Goal: Task Accomplishment & Management: Use online tool/utility

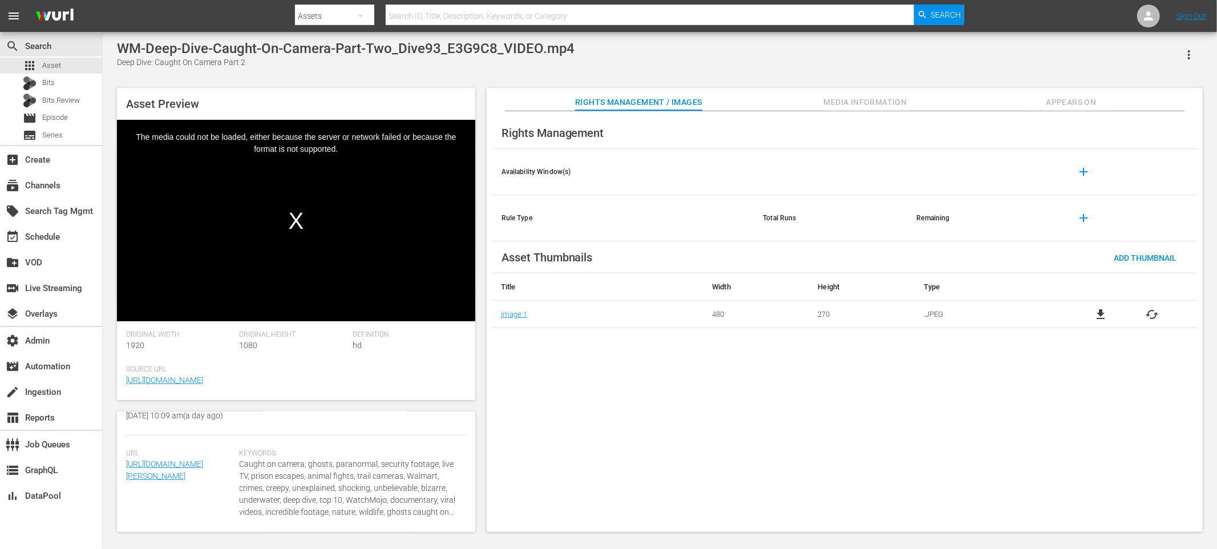
scroll to position [322, 0]
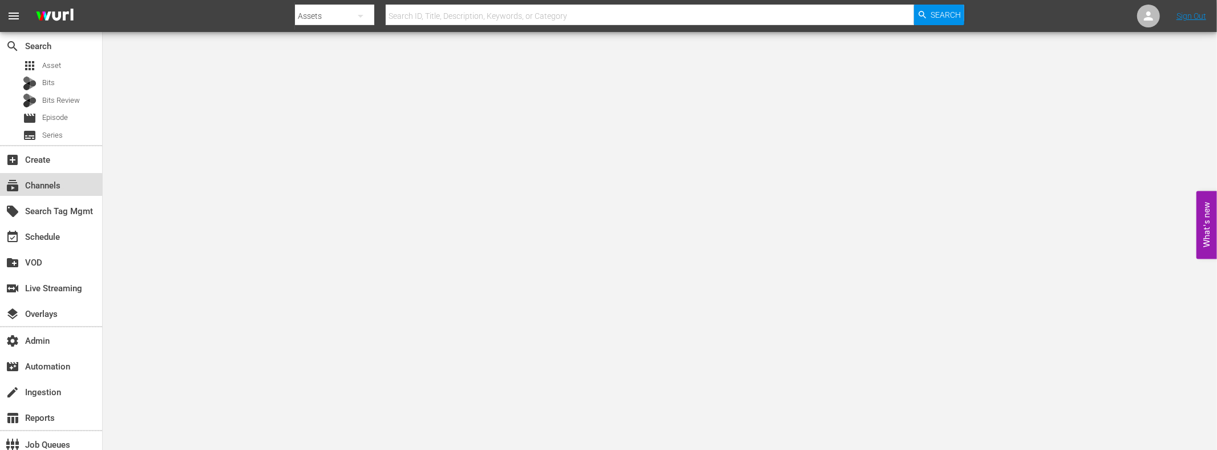
click at [43, 188] on div "subscriptions Channels" at bounding box center [32, 184] width 64 height 10
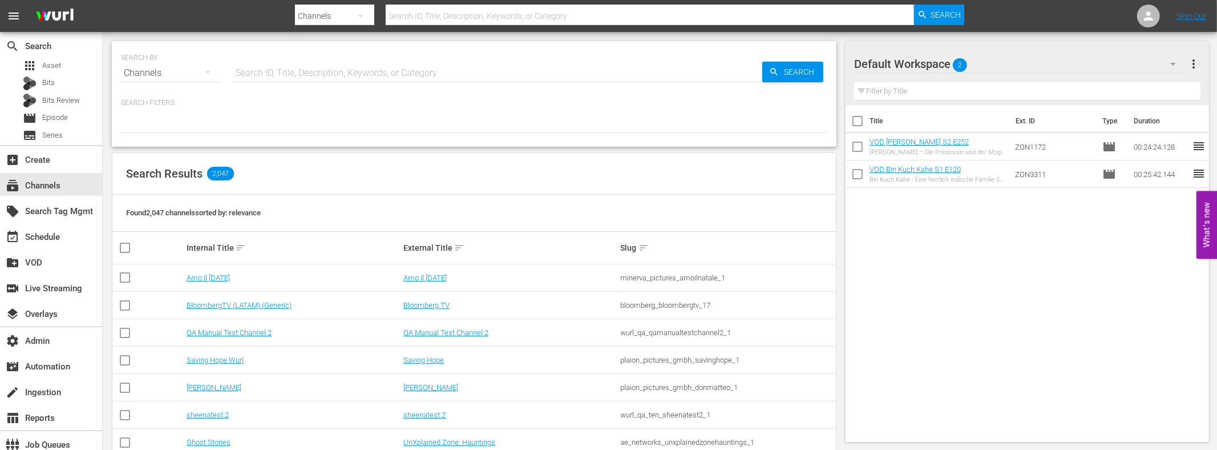
click at [268, 76] on input "text" at bounding box center [497, 72] width 529 height 27
type input "shudder"
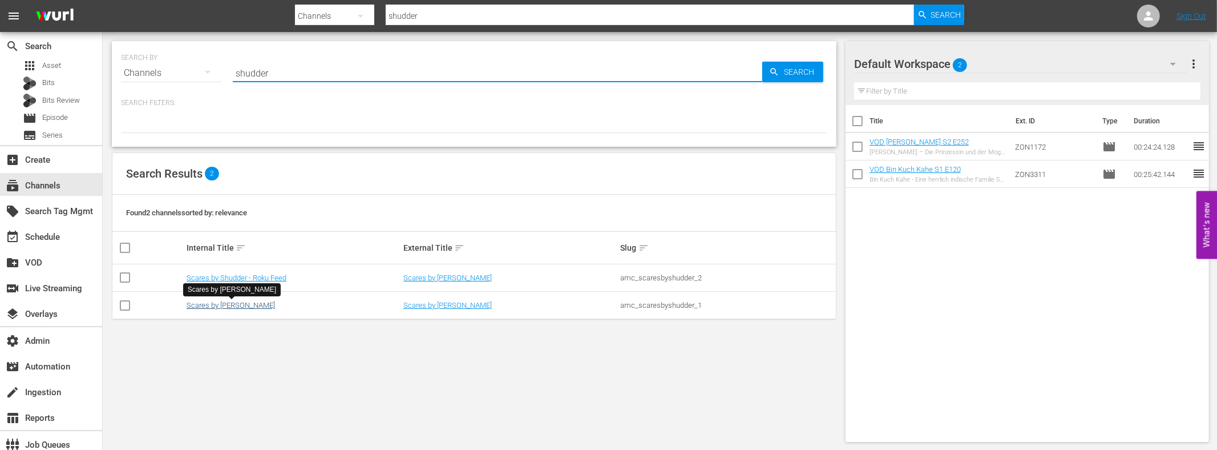
type input "shudder"
click at [225, 307] on link "Scares by Shudder" at bounding box center [231, 305] width 88 height 9
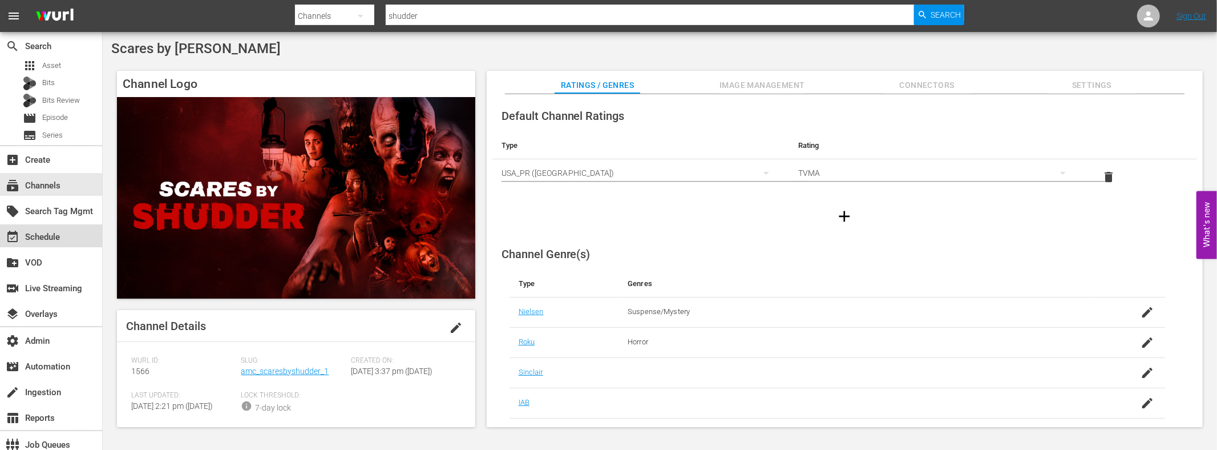
click at [45, 233] on div "event_available Schedule" at bounding box center [32, 235] width 64 height 10
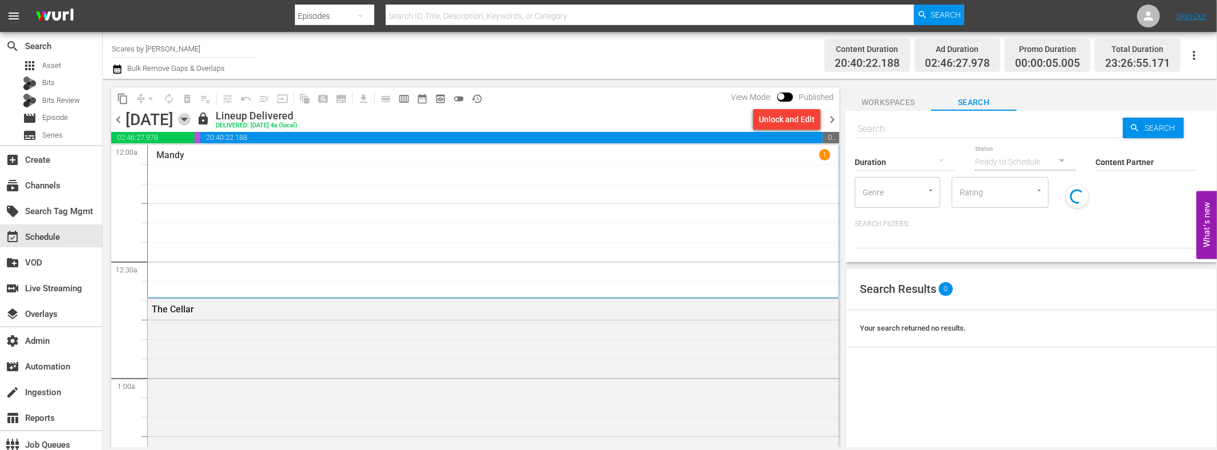
click at [187, 119] on icon "button" at bounding box center [183, 119] width 5 height 3
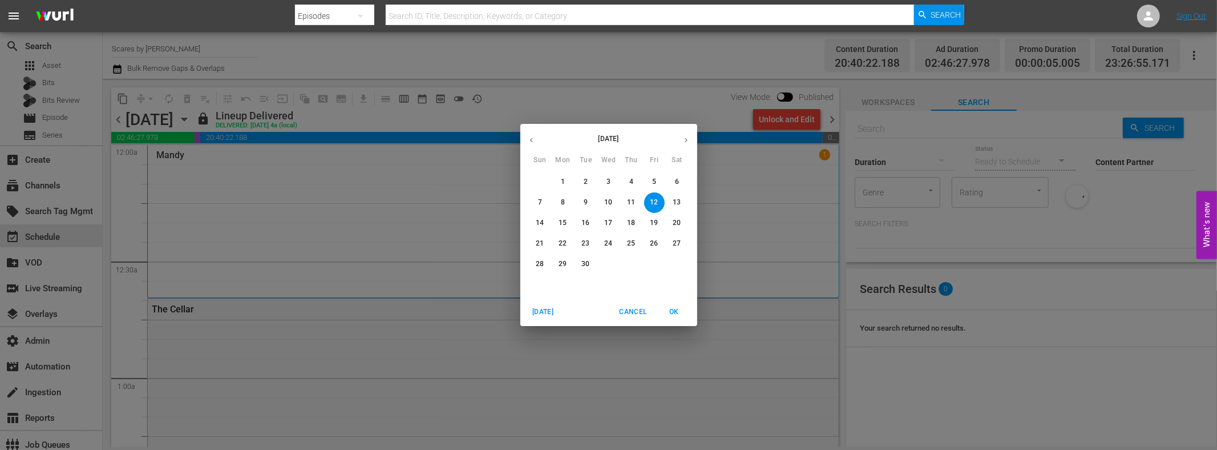
click at [538, 245] on p "21" at bounding box center [540, 243] width 8 height 10
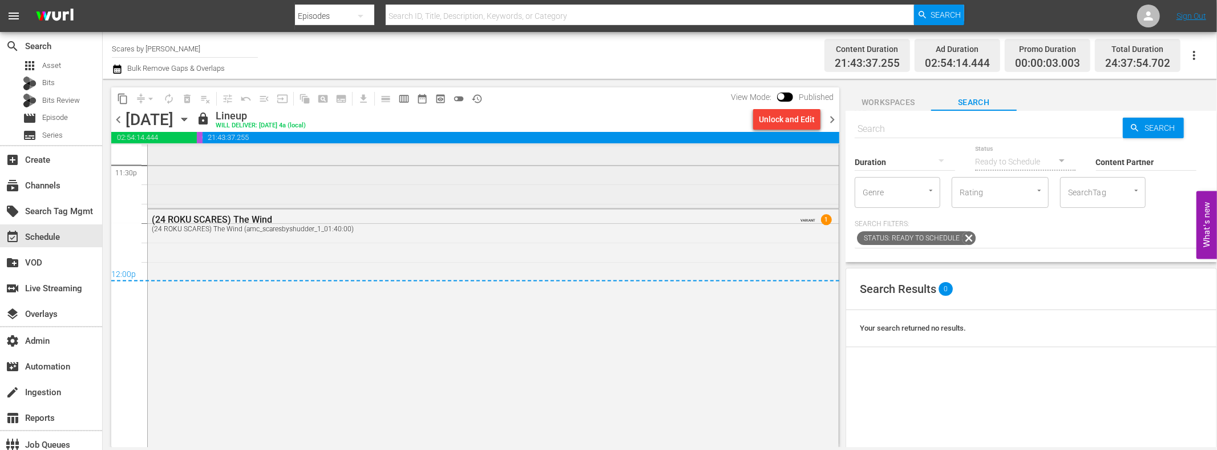
scroll to position [5447, 0]
click at [659, 273] on div "12:00p" at bounding box center [475, 278] width 728 height 11
click at [823, 223] on span "1" at bounding box center [826, 222] width 11 height 11
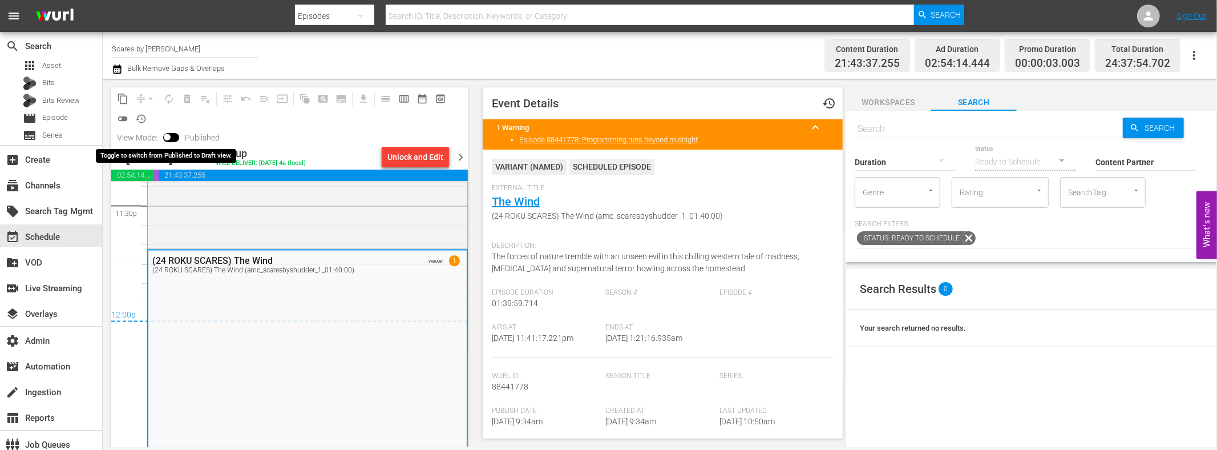
click at [165, 137] on input "checkbox" at bounding box center [167, 139] width 24 height 8
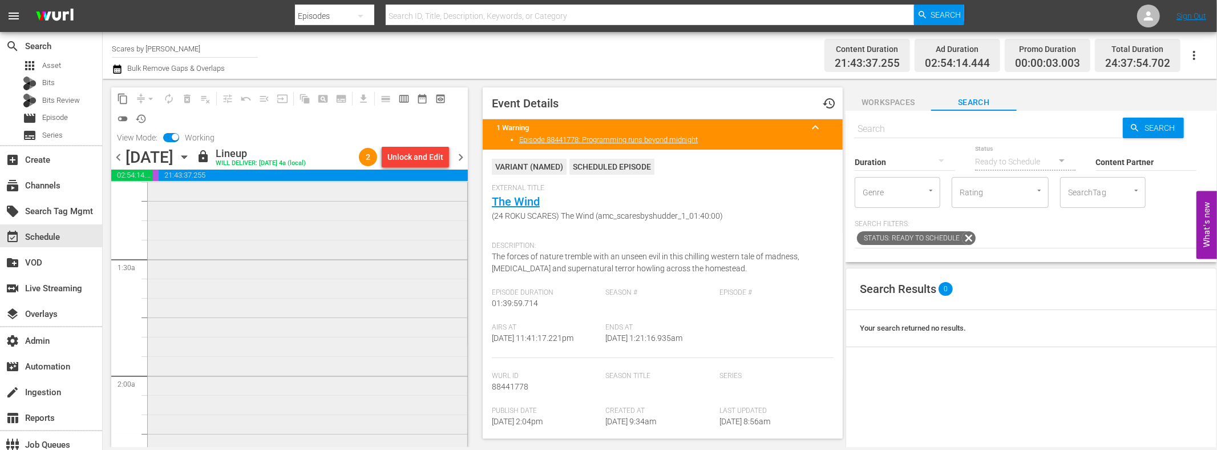
scroll to position [0, 0]
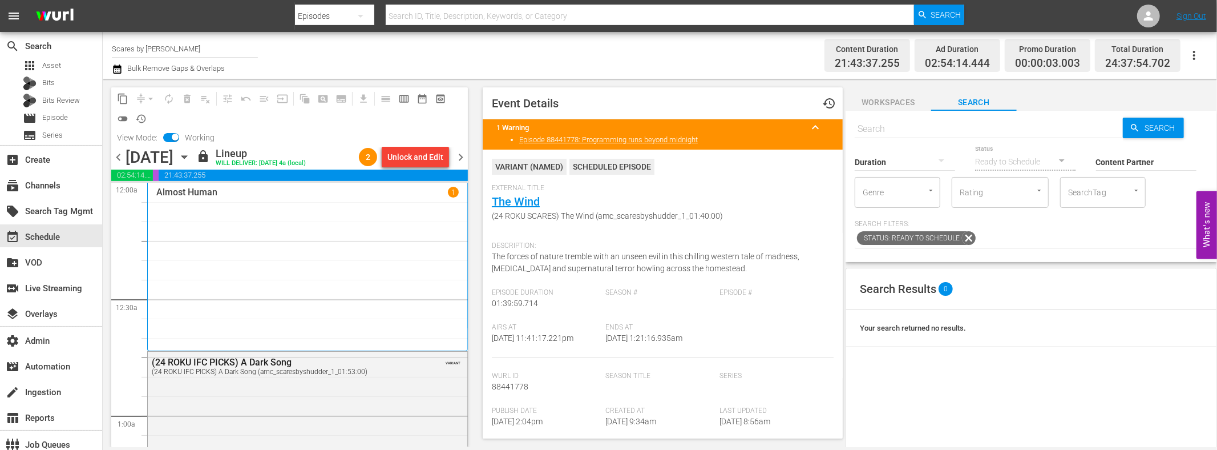
click at [387, 275] on div "Almost Human 1" at bounding box center [307, 267] width 302 height 160
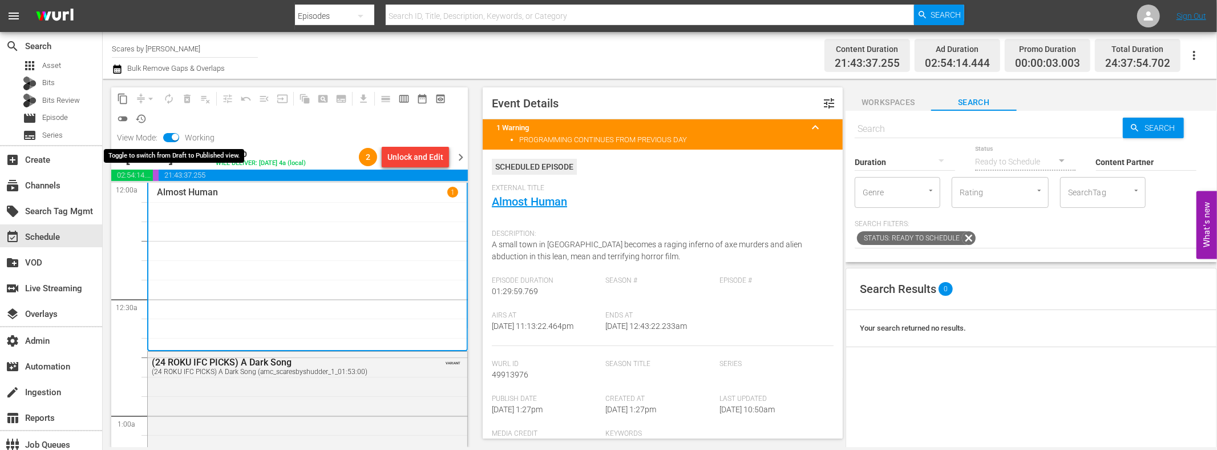
drag, startPoint x: 174, startPoint y: 136, endPoint x: 232, endPoint y: 153, distance: 60.5
click at [174, 136] on input "checkbox" at bounding box center [175, 139] width 24 height 8
checkbox input "false"
click at [401, 163] on div "Unlock and Edit" at bounding box center [415, 157] width 56 height 21
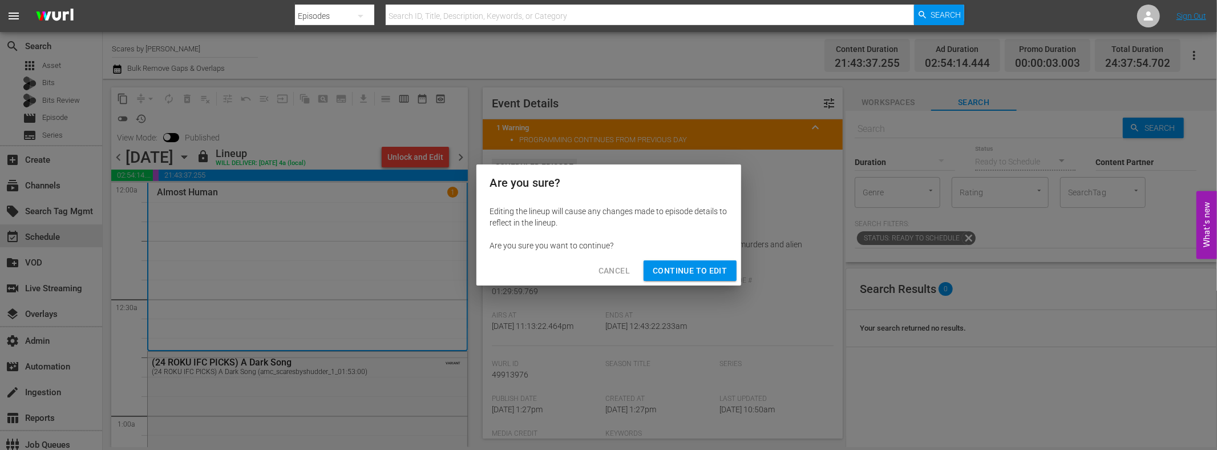
click at [676, 270] on span "Continue to Edit" at bounding box center [690, 271] width 74 height 14
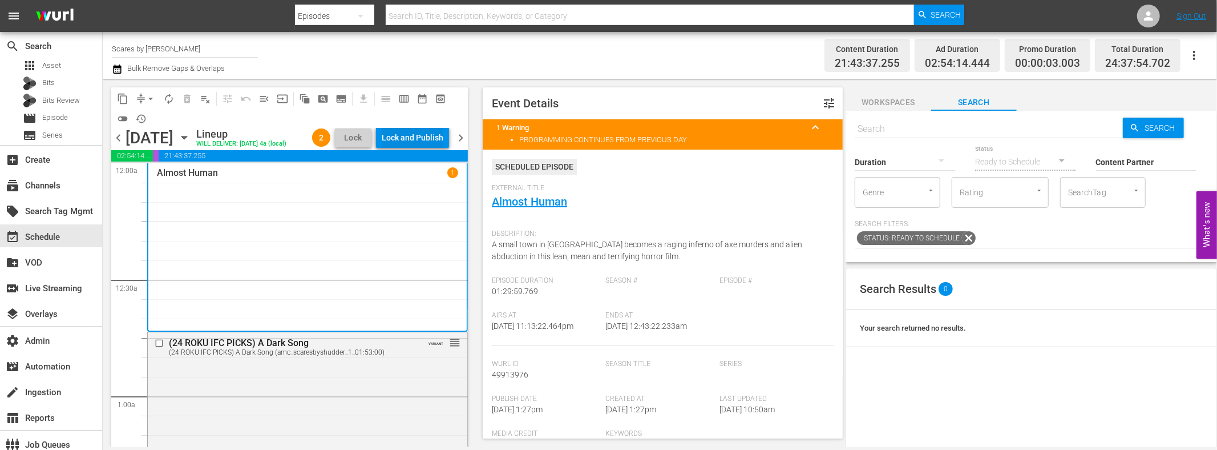
click at [419, 135] on div "Lock and Publish" at bounding box center [413, 137] width 62 height 21
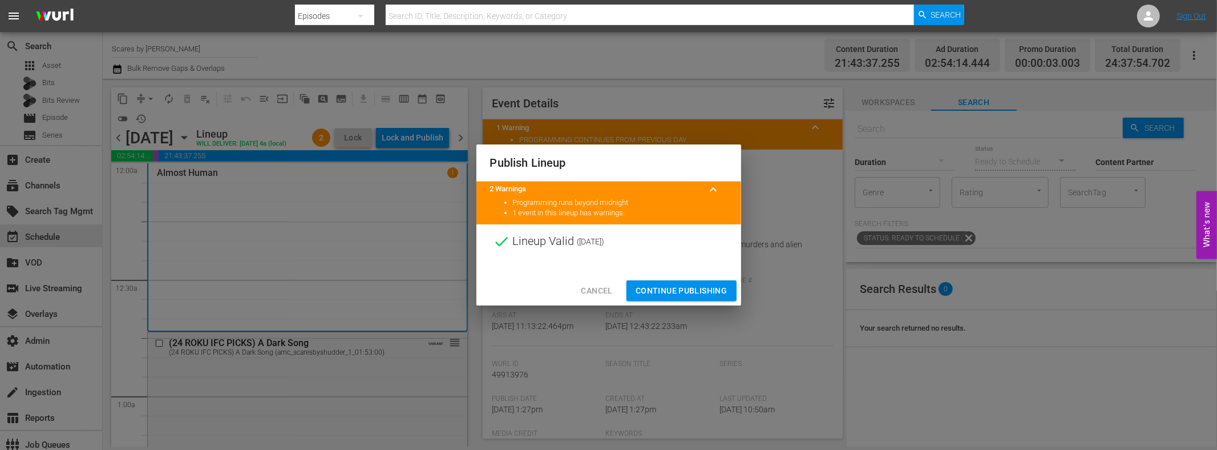
drag, startPoint x: 683, startPoint y: 292, endPoint x: 653, endPoint y: 292, distance: 30.2
click at [682, 292] on span "Continue Publishing" at bounding box center [682, 291] width 92 height 14
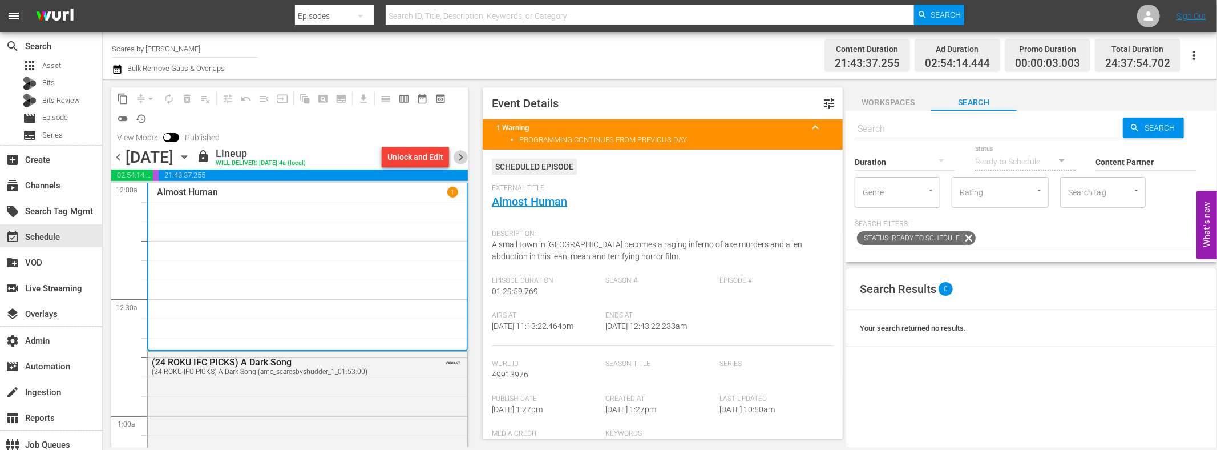
click at [463, 156] on span "chevron_right" at bounding box center [461, 157] width 14 height 14
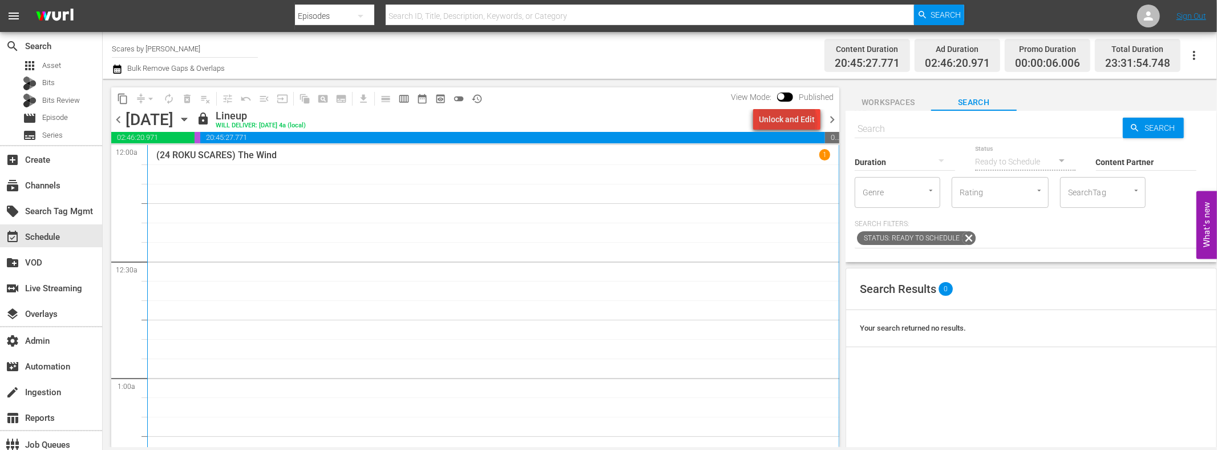
click at [790, 122] on div "Unlock and Edit" at bounding box center [787, 119] width 56 height 21
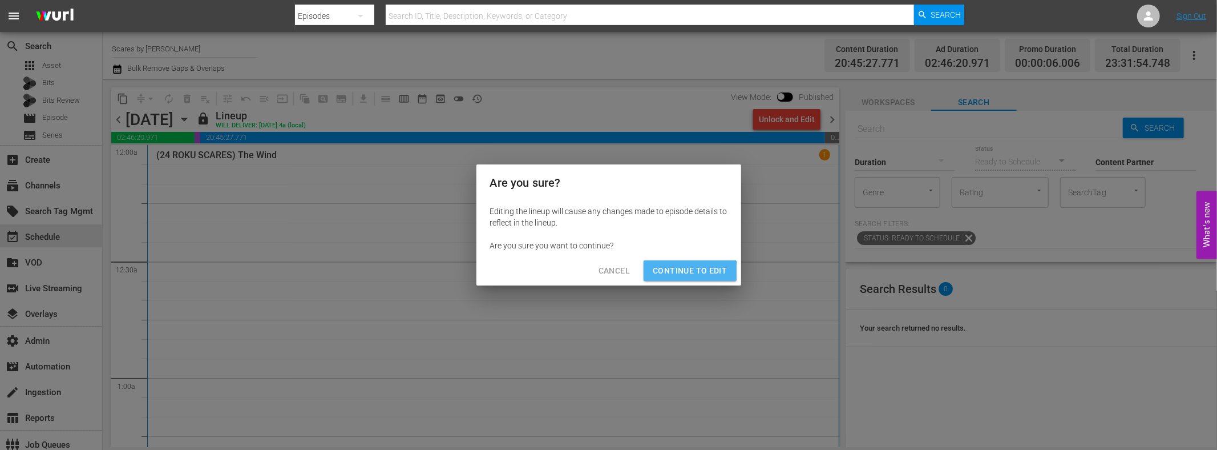
click at [680, 278] on button "Continue to Edit" at bounding box center [690, 270] width 92 height 21
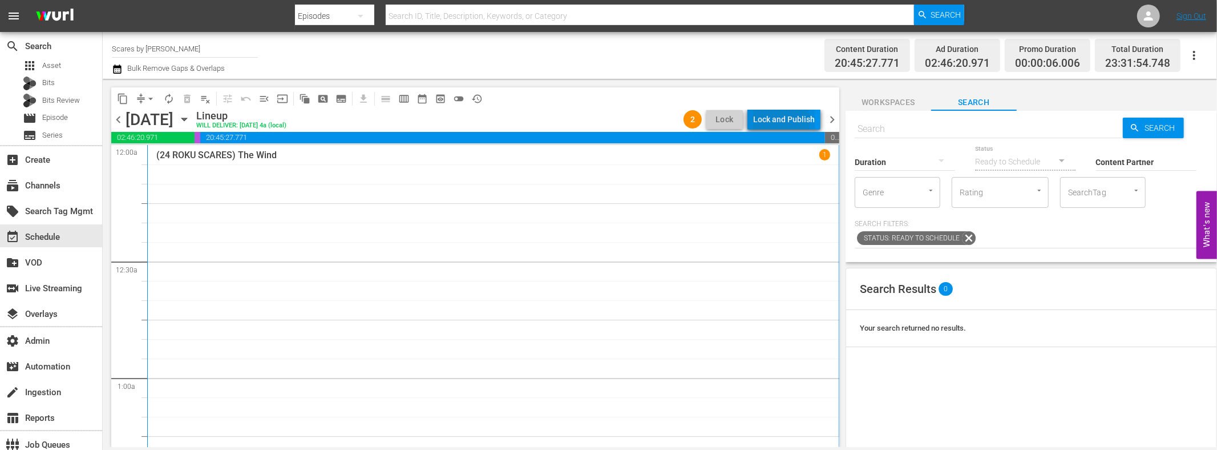
click at [773, 122] on div "Lock and Publish" at bounding box center [784, 119] width 62 height 21
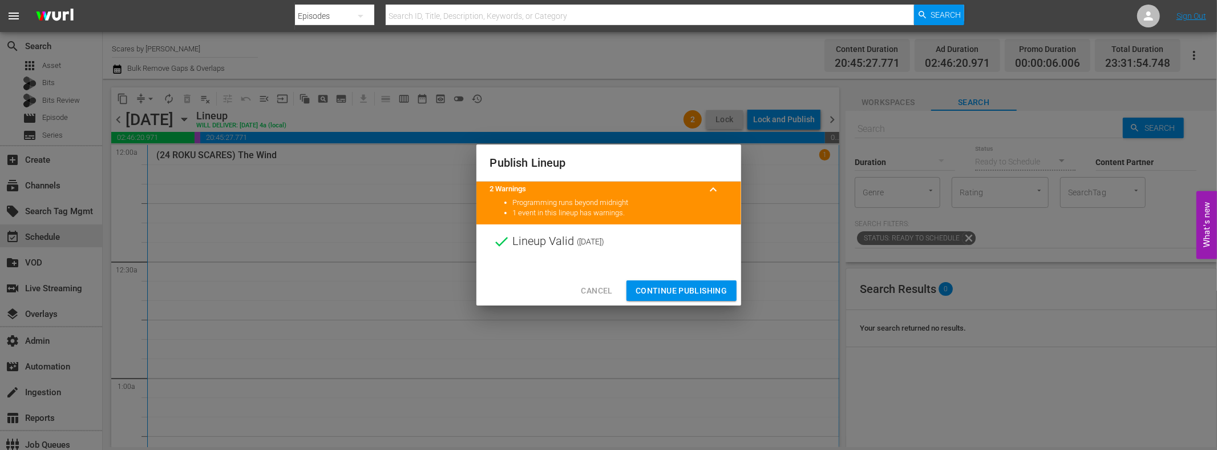
click at [691, 294] on span "Continue Publishing" at bounding box center [682, 291] width 92 height 14
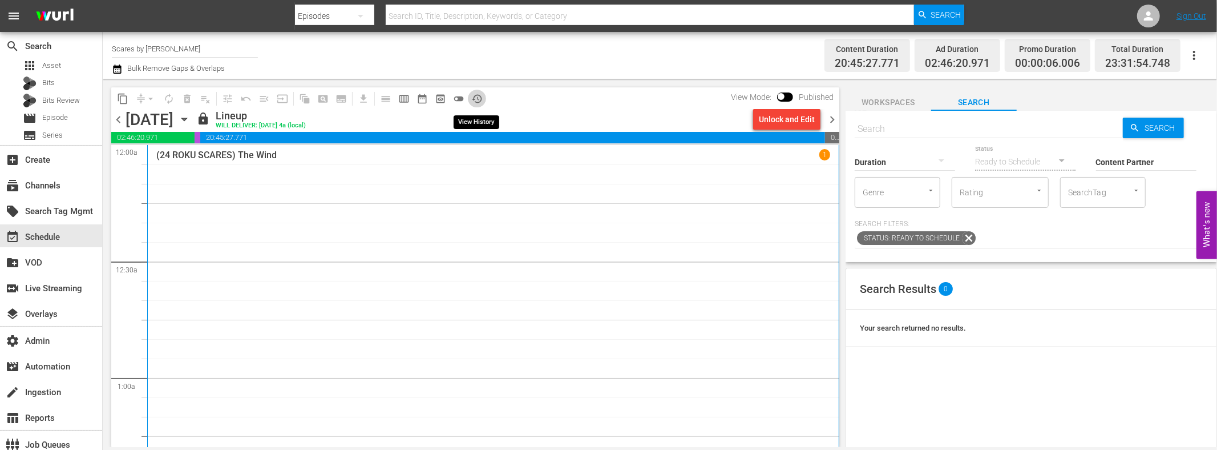
click at [478, 97] on span "history_outlined" at bounding box center [476, 98] width 11 height 11
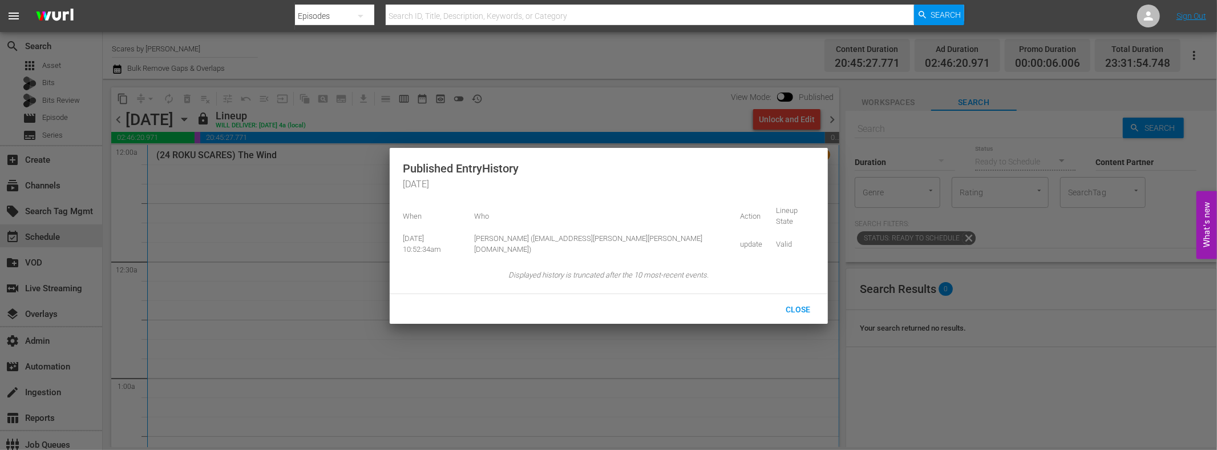
drag, startPoint x: 610, startPoint y: 80, endPoint x: 618, endPoint y: 79, distance: 8.2
click at [610, 81] on div at bounding box center [608, 225] width 1217 height 450
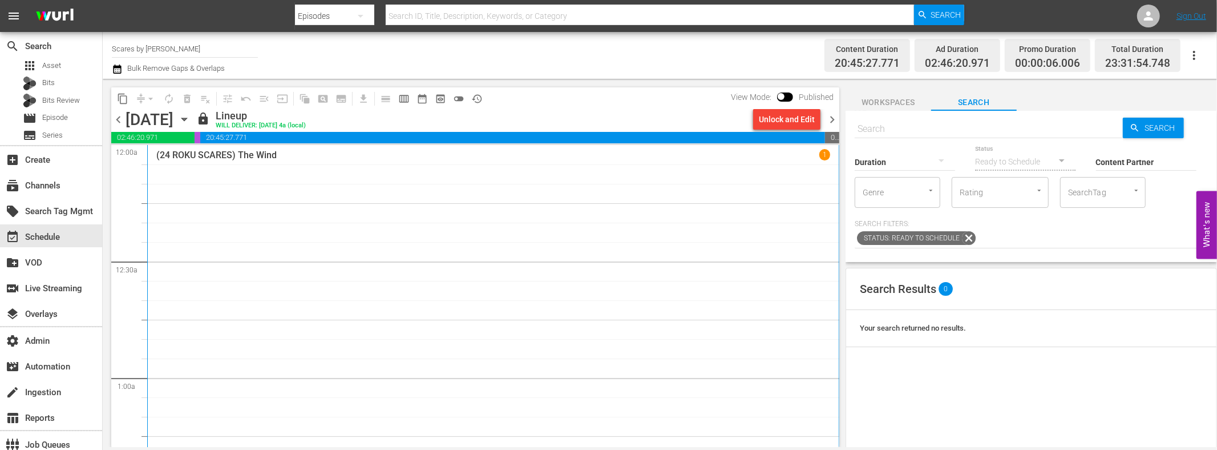
click at [834, 118] on span "chevron_right" at bounding box center [832, 119] width 14 height 14
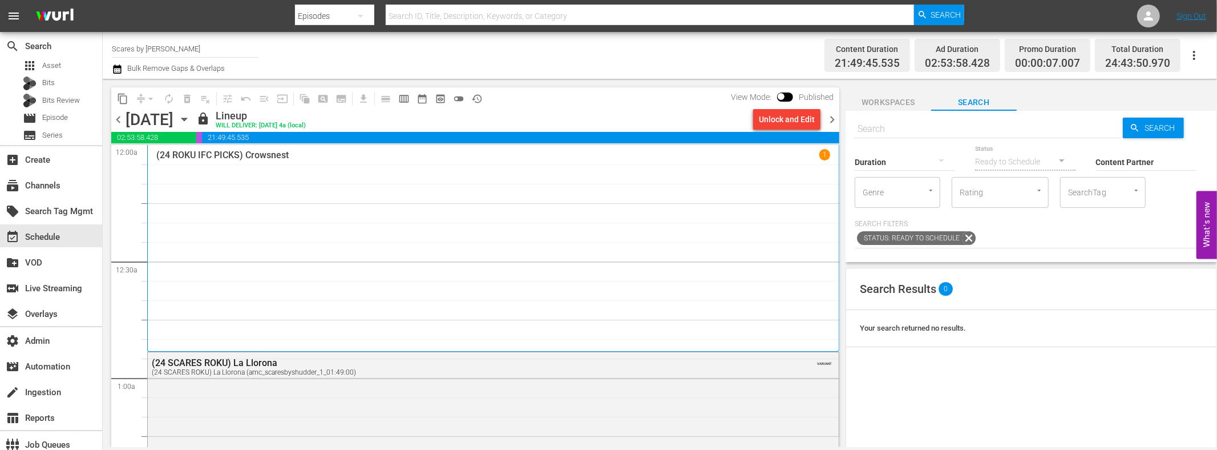
click at [788, 123] on div "Unlock and Edit" at bounding box center [787, 119] width 56 height 21
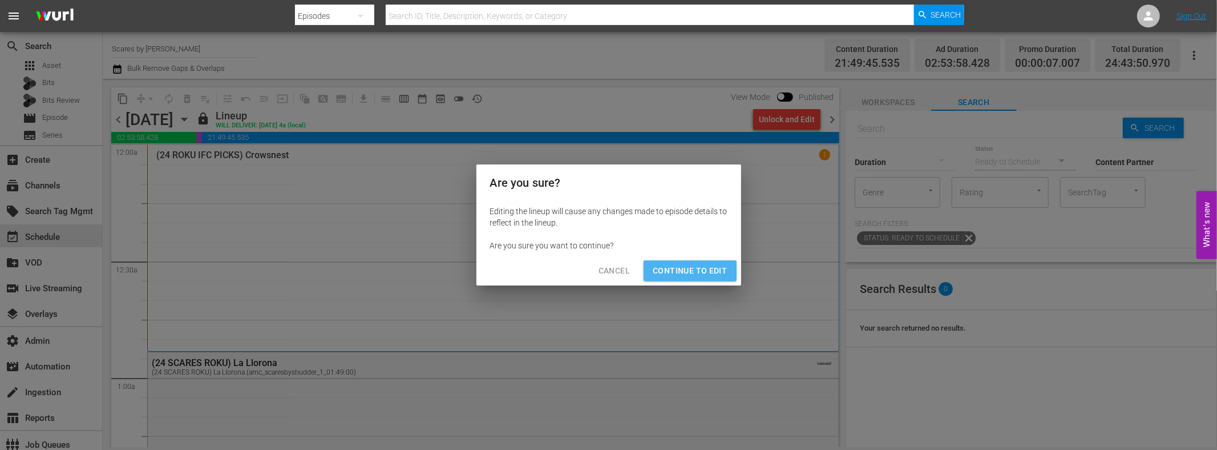
drag, startPoint x: 706, startPoint y: 271, endPoint x: 760, endPoint y: 238, distance: 63.2
click at [705, 271] on span "Continue to Edit" at bounding box center [690, 271] width 74 height 14
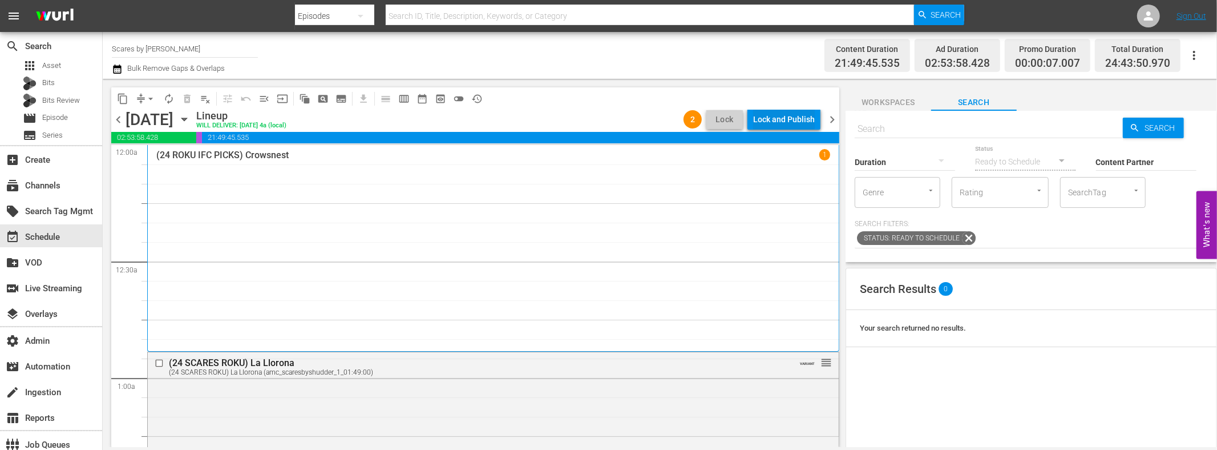
click at [789, 120] on div "Lock and Publish" at bounding box center [784, 119] width 62 height 21
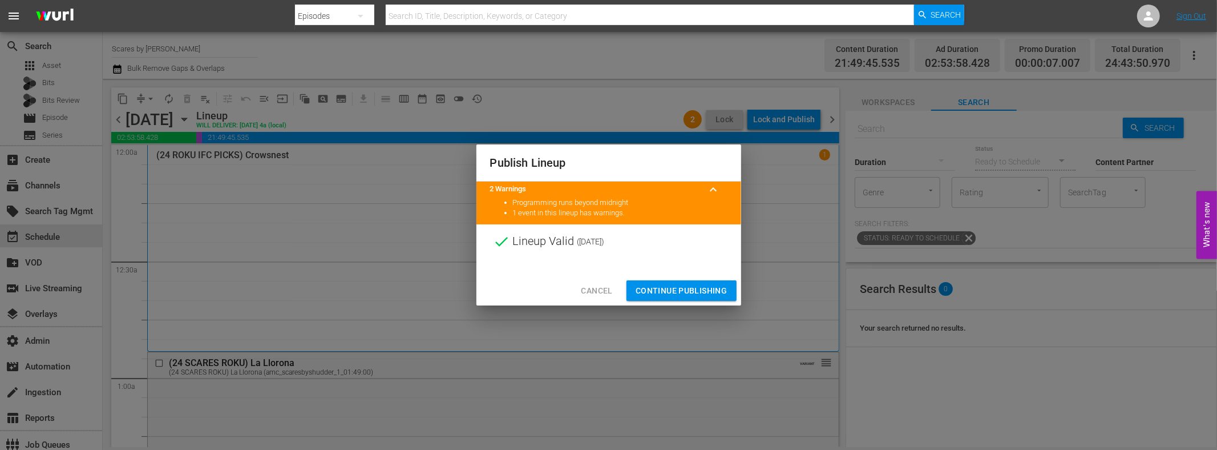
drag, startPoint x: 685, startPoint y: 285, endPoint x: 692, endPoint y: 283, distance: 7.8
click at [685, 286] on span "Continue Publishing" at bounding box center [682, 291] width 92 height 14
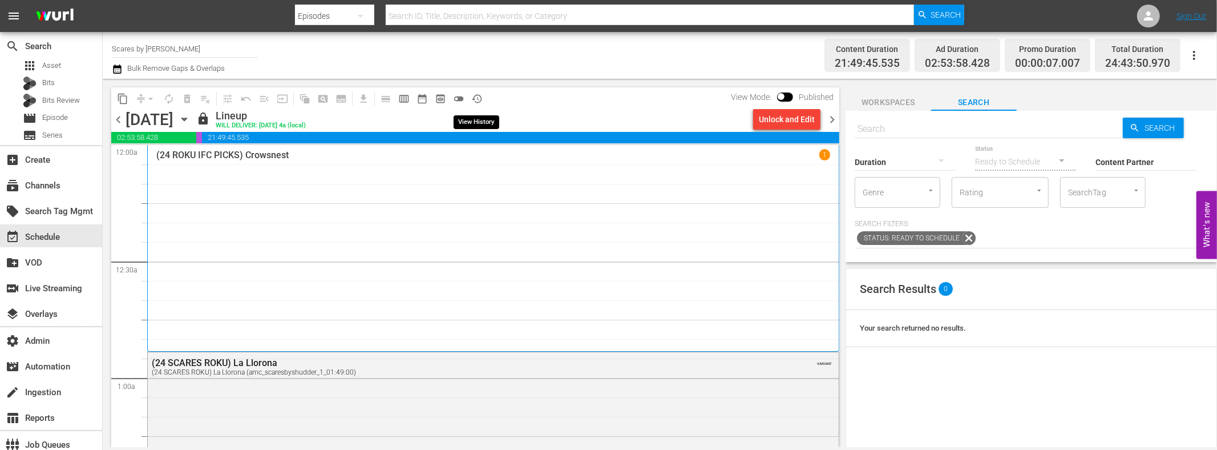
click at [478, 100] on span "history_outlined" at bounding box center [476, 98] width 11 height 11
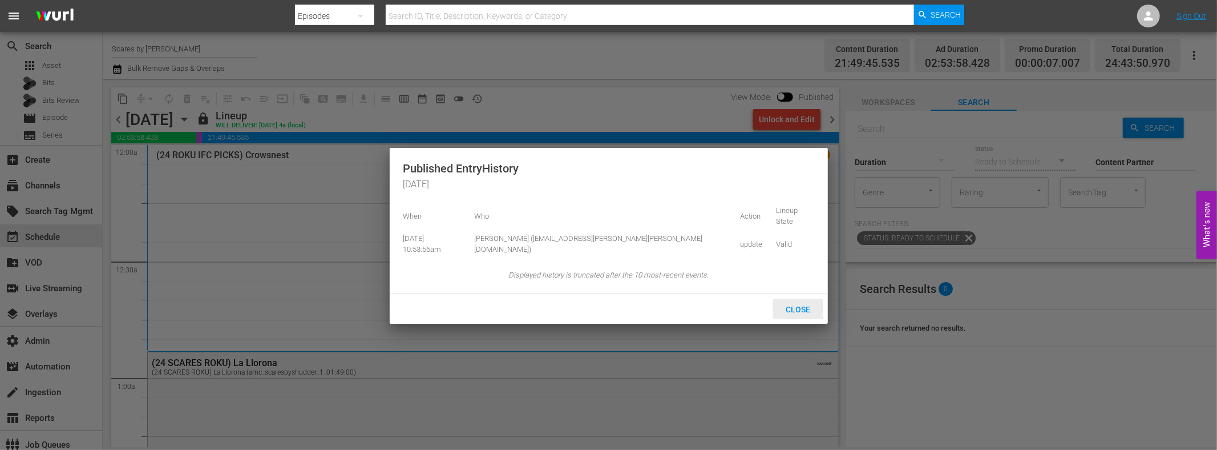
click at [806, 298] on div "Close" at bounding box center [798, 308] width 50 height 21
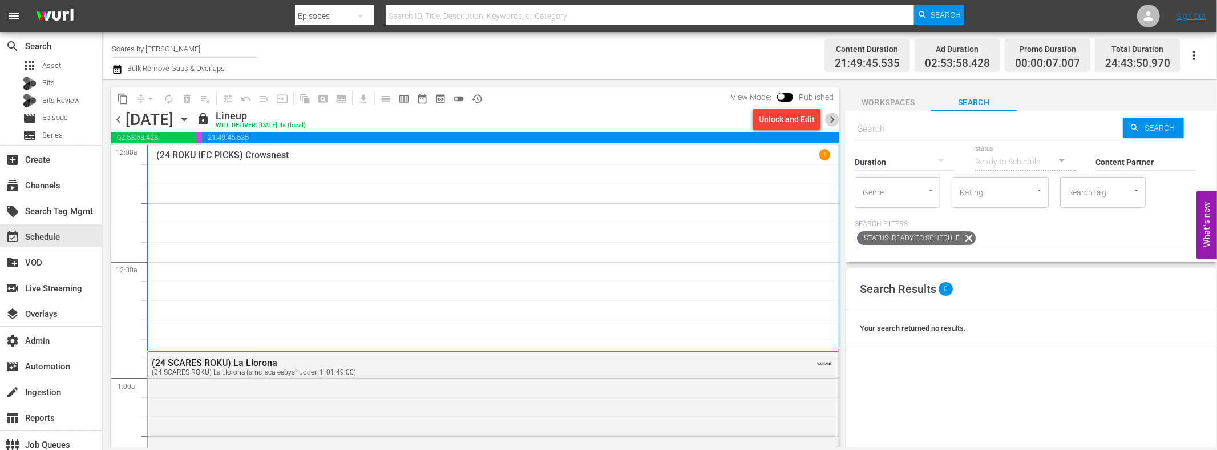
drag, startPoint x: 832, startPoint y: 118, endPoint x: 775, endPoint y: 131, distance: 59.2
click at [832, 118] on span "chevron_right" at bounding box center [832, 119] width 14 height 14
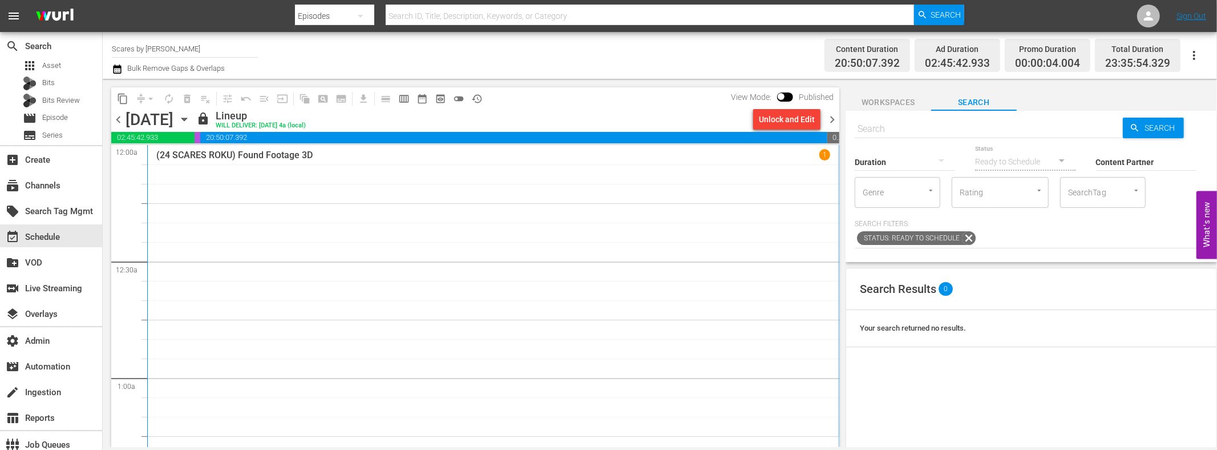
click at [779, 120] on div "Unlock and Edit" at bounding box center [787, 119] width 56 height 21
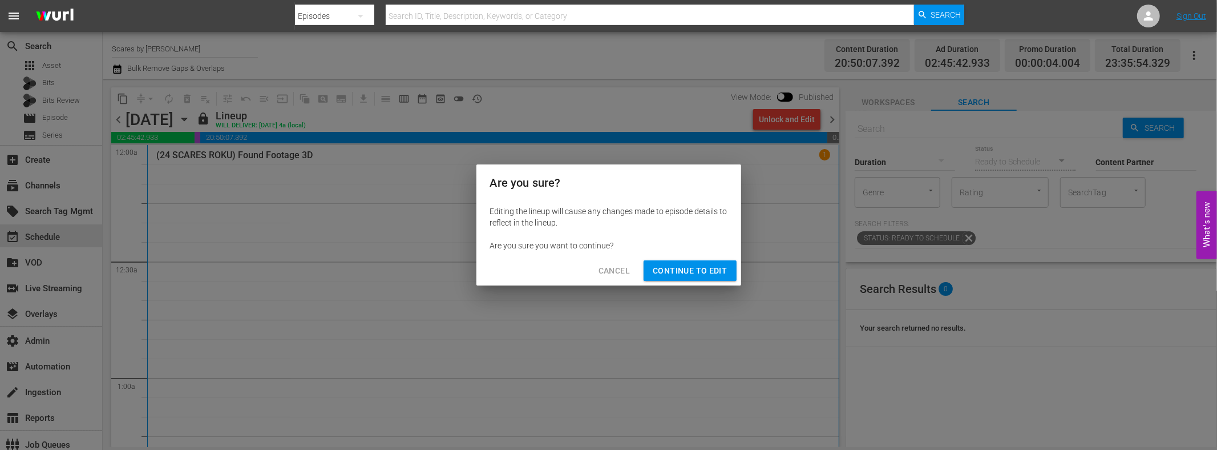
click at [678, 278] on button "Continue to Edit" at bounding box center [690, 270] width 92 height 21
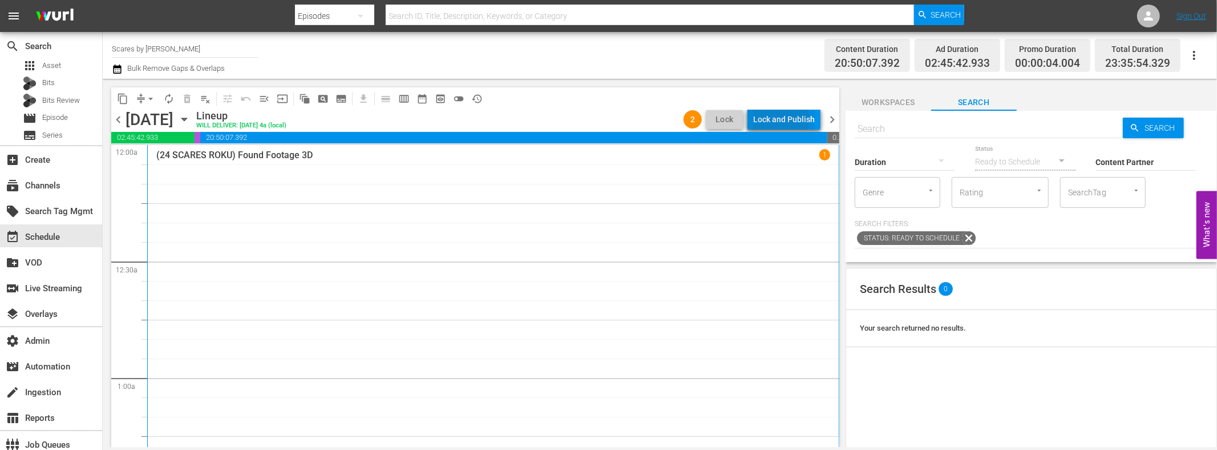
click at [779, 119] on div "Lock and Publish" at bounding box center [784, 119] width 62 height 21
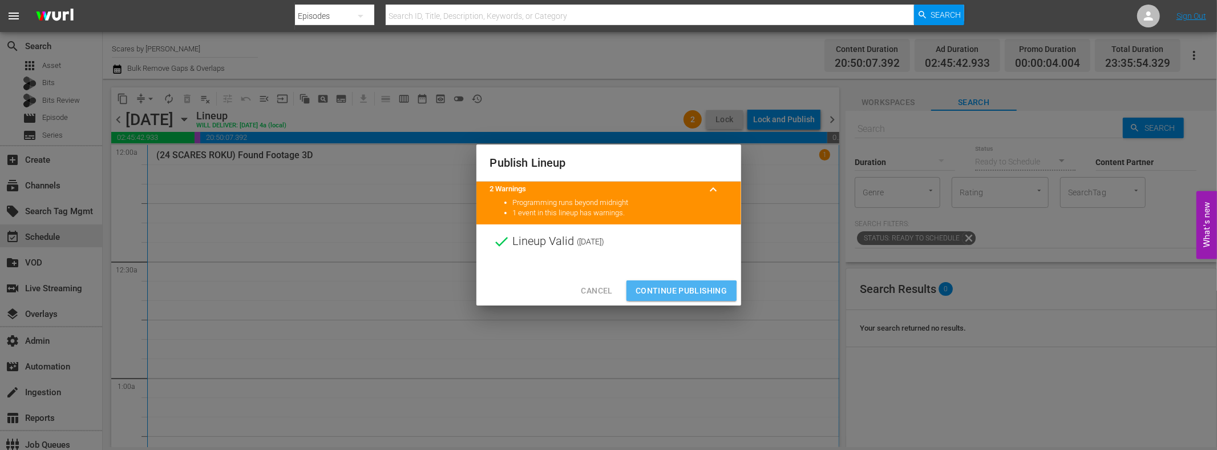
click at [677, 292] on span "Continue Publishing" at bounding box center [682, 291] width 92 height 14
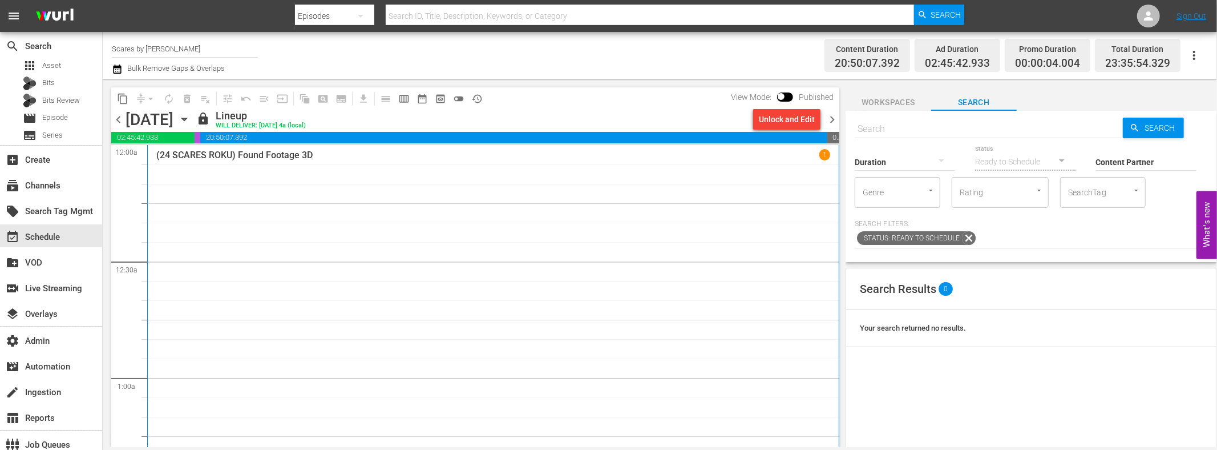
click at [191, 118] on icon "button" at bounding box center [184, 119] width 13 height 13
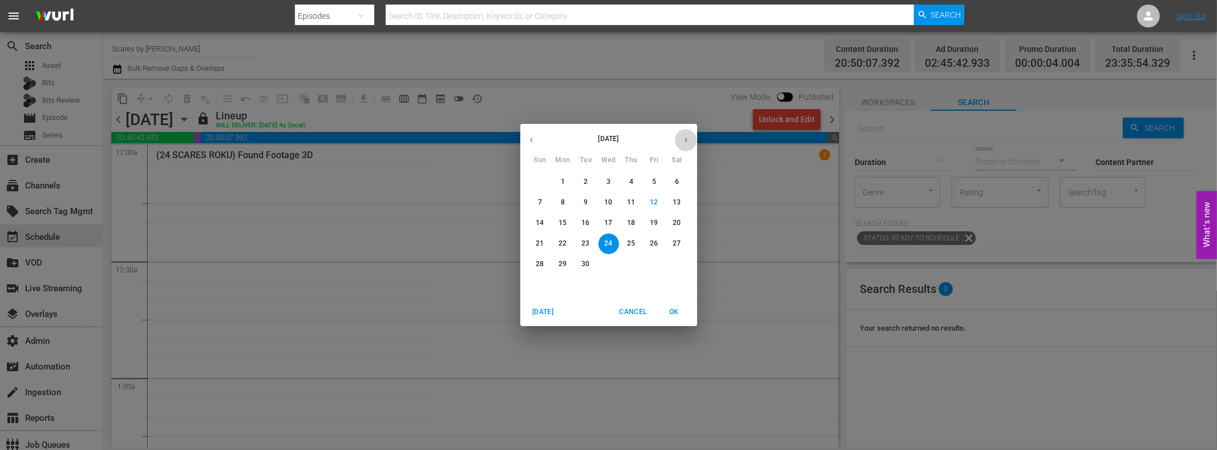
click at [685, 137] on icon "button" at bounding box center [686, 140] width 9 height 9
click at [584, 245] on p "21" at bounding box center [585, 243] width 8 height 10
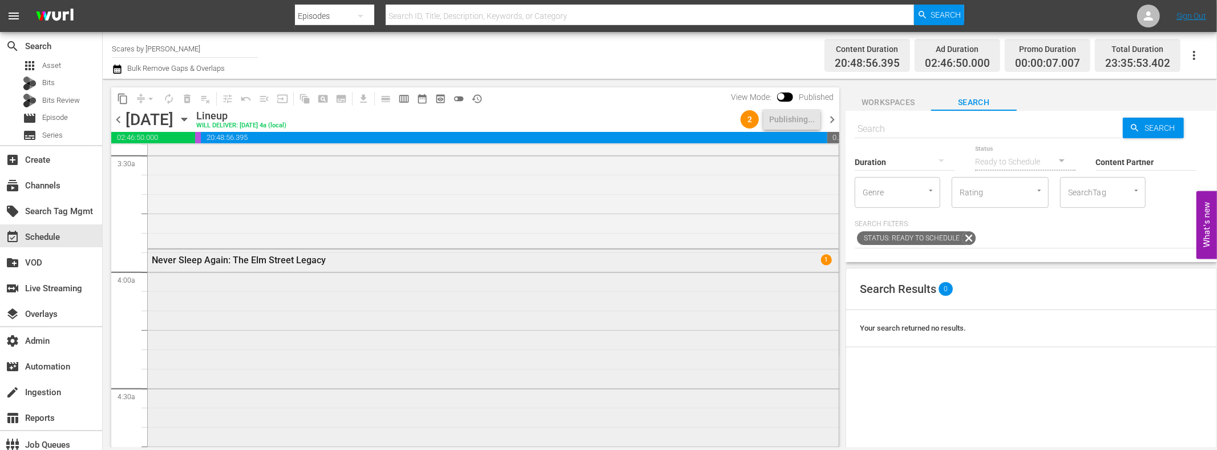
scroll to position [803, 0]
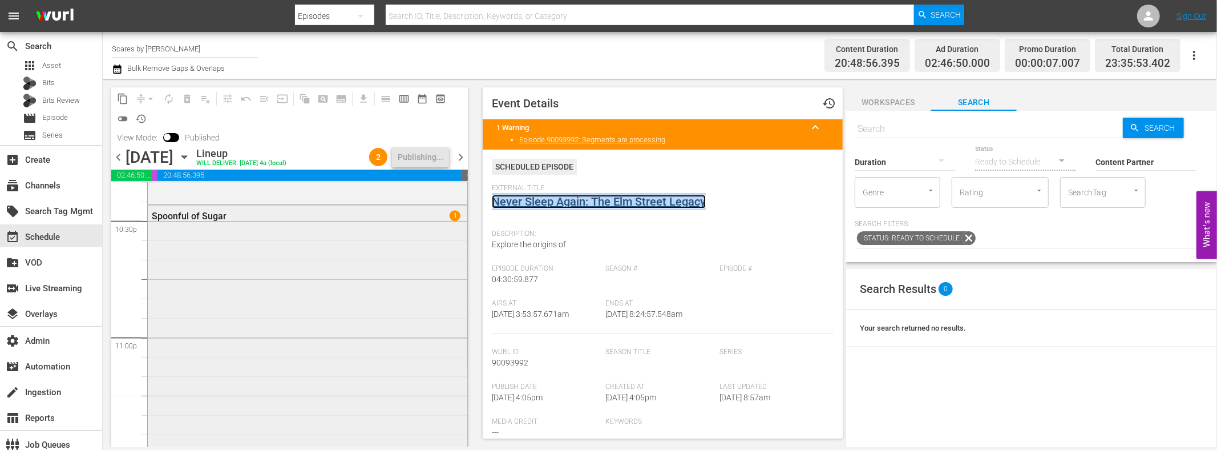
scroll to position [5185, 0]
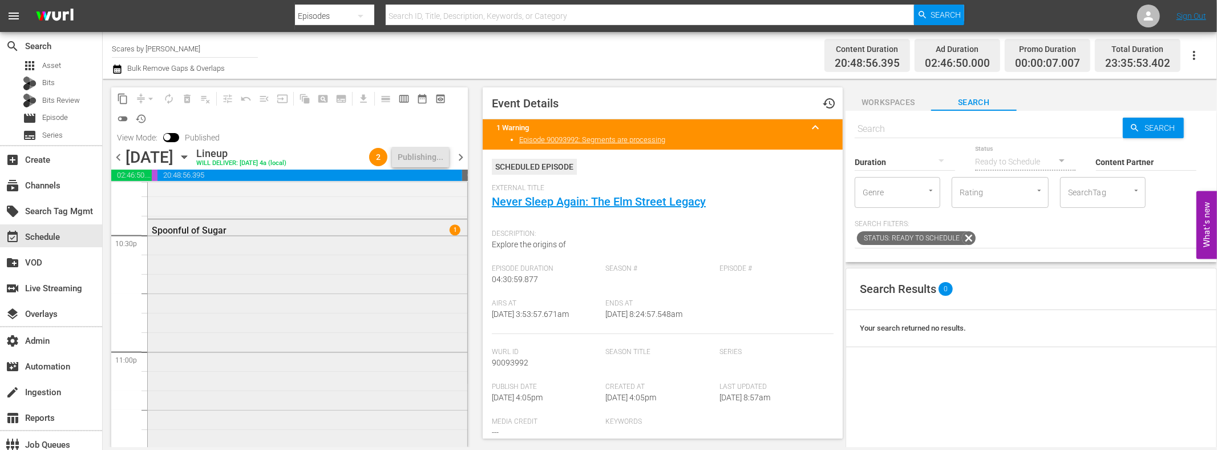
click at [366, 292] on div "Spoonful of Sugar 1" at bounding box center [308, 427] width 320 height 415
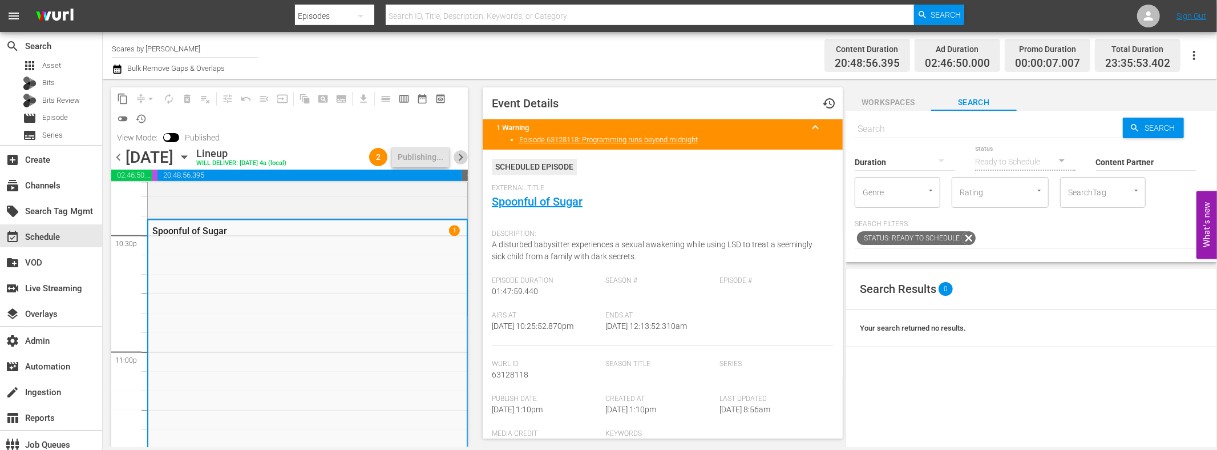
click at [460, 155] on span "chevron_right" at bounding box center [461, 157] width 14 height 14
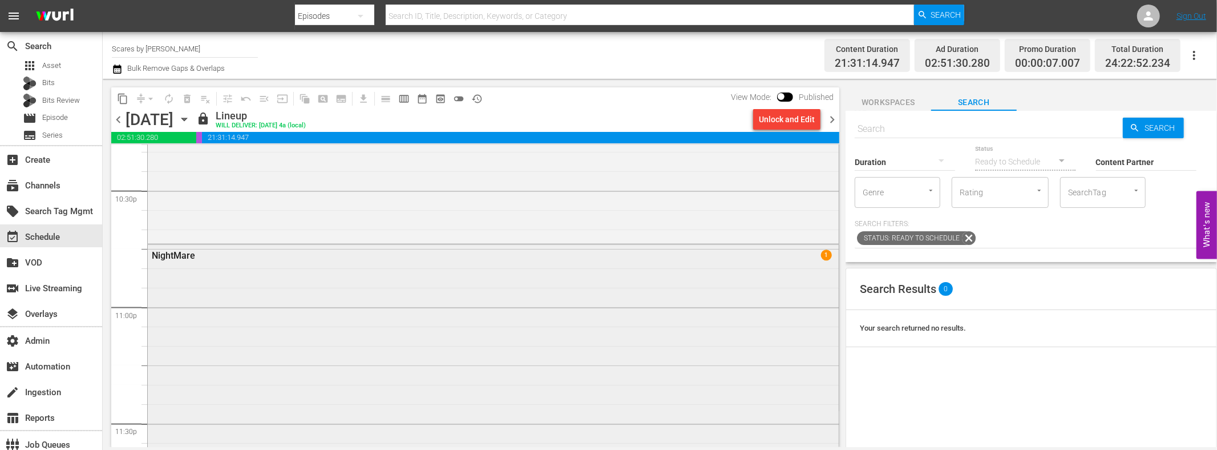
scroll to position [5199, 0]
click at [623, 301] on div "NightMare 1" at bounding box center [493, 455] width 691 height 435
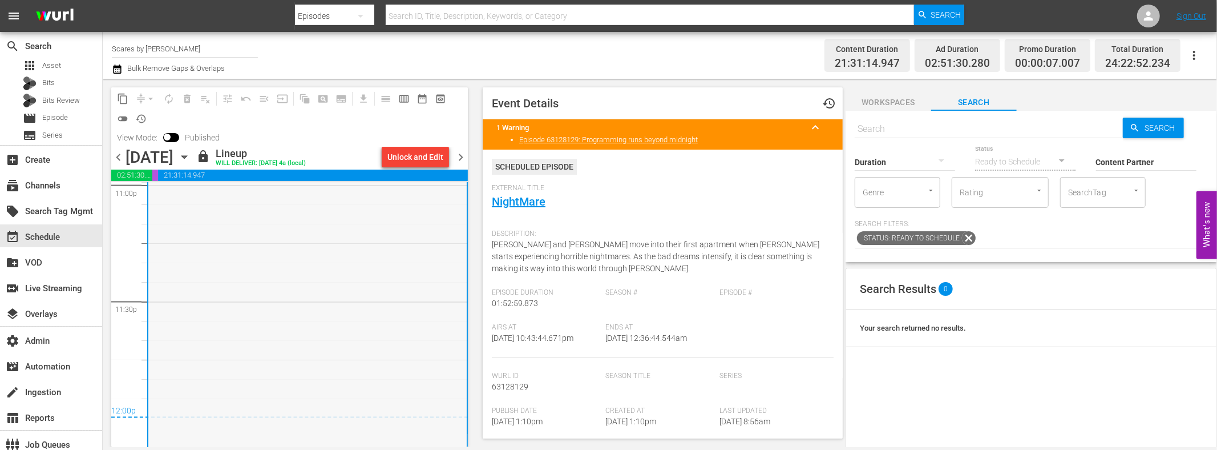
scroll to position [5465, 0]
click at [463, 156] on span "chevron_right" at bounding box center [461, 157] width 14 height 14
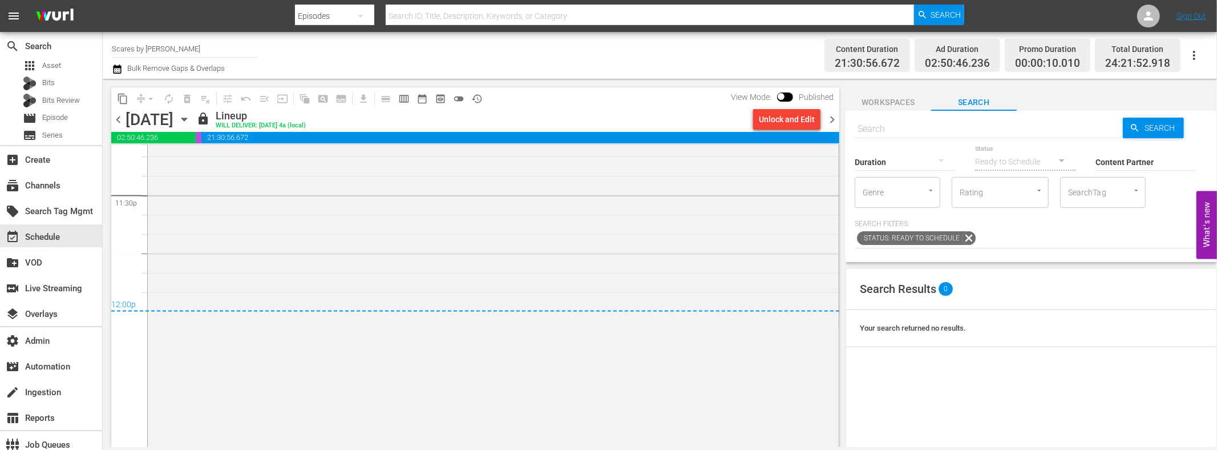
scroll to position [5512, 0]
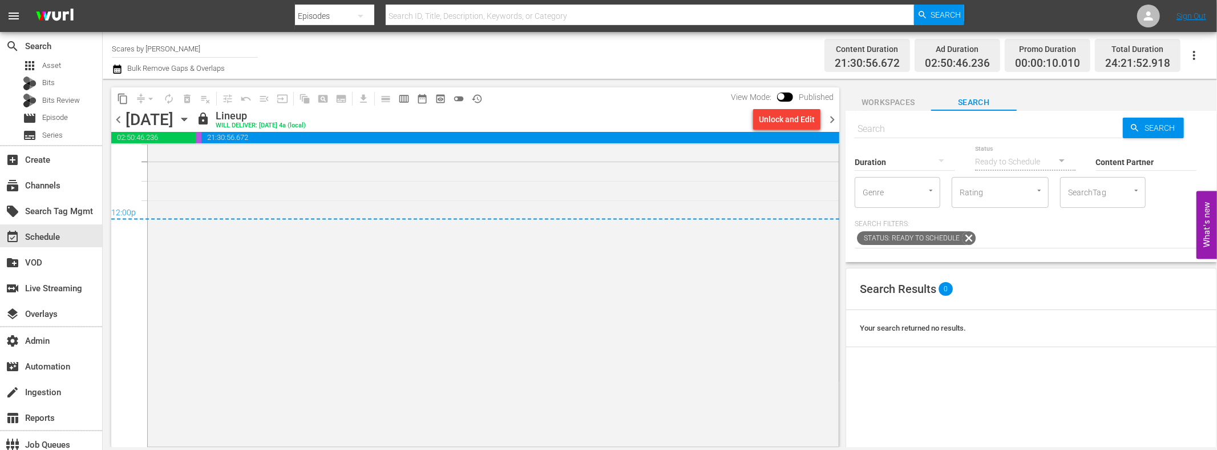
click at [567, 285] on div "Night of the Hunted 1" at bounding box center [493, 236] width 691 height 415
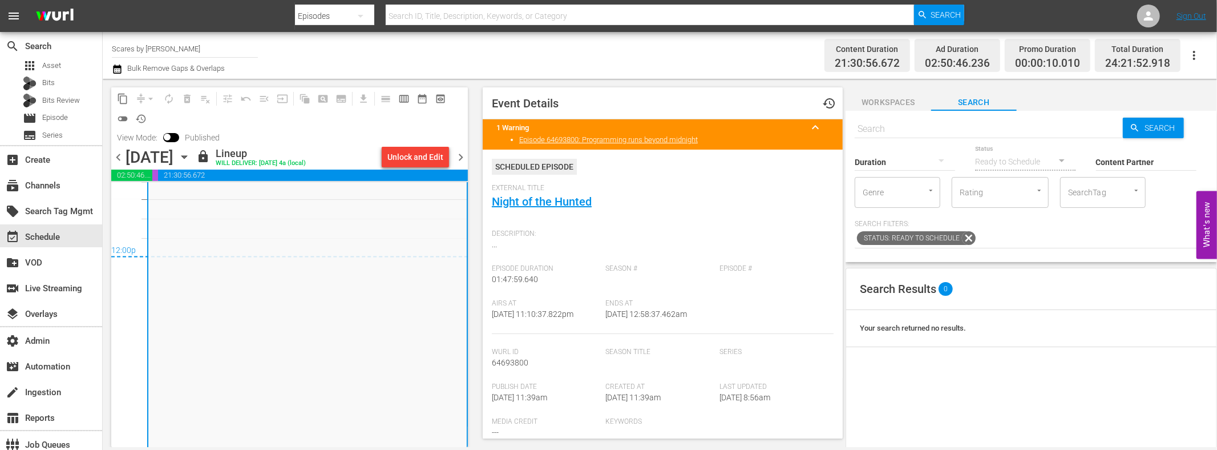
click at [462, 156] on span "chevron_right" at bounding box center [461, 157] width 14 height 14
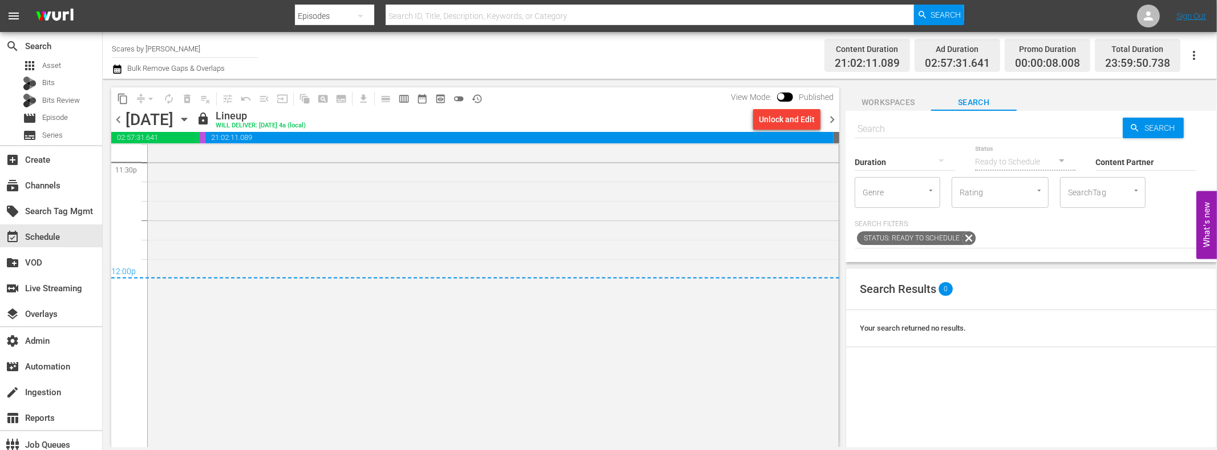
scroll to position [5512, 0]
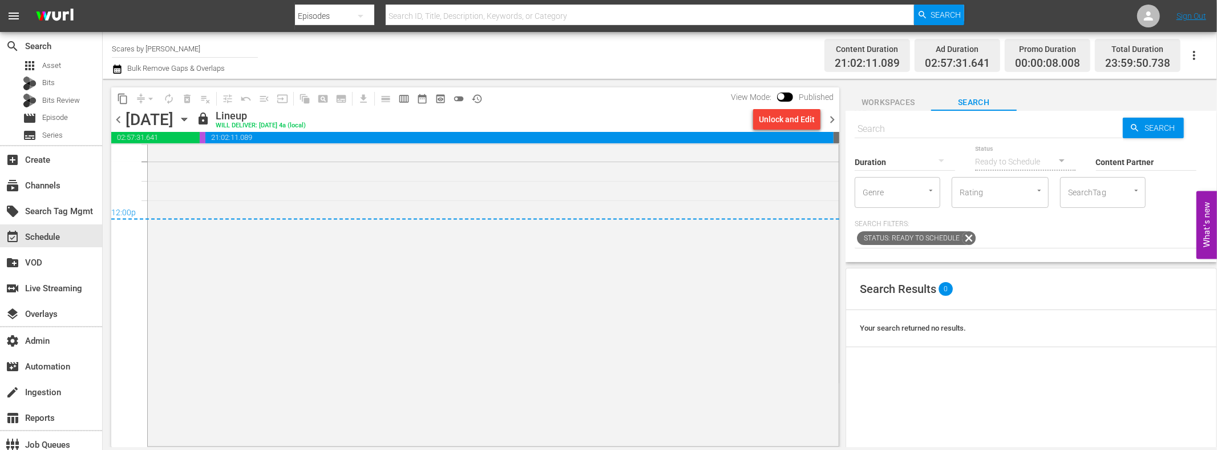
click at [638, 290] on div "The Communion Girl 1" at bounding box center [493, 228] width 691 height 431
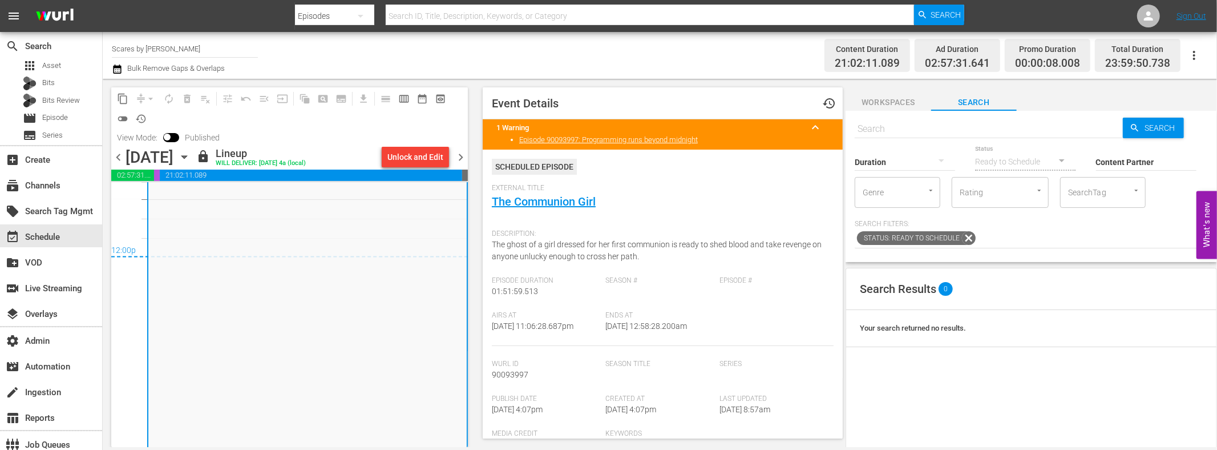
click at [191, 159] on icon "button" at bounding box center [184, 157] width 13 height 13
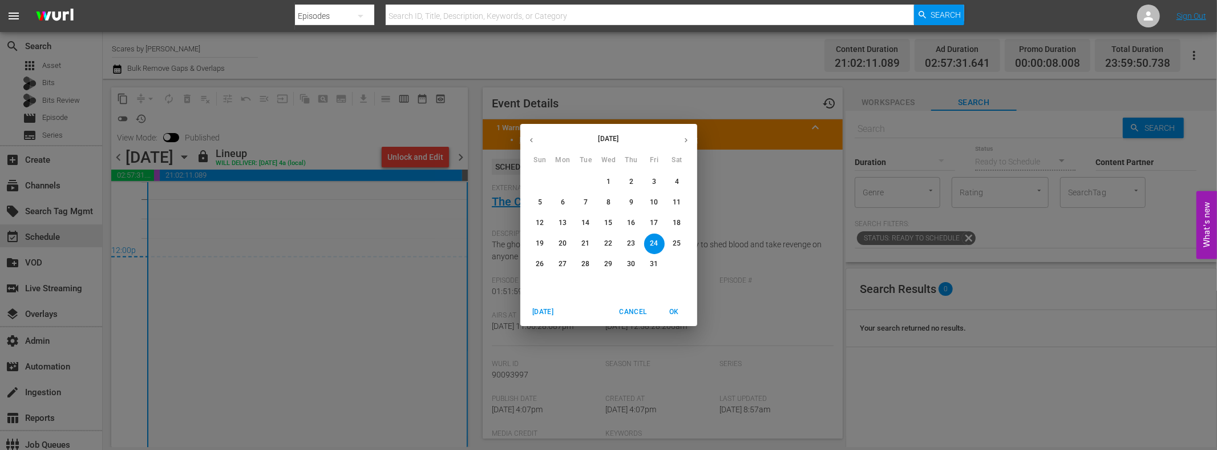
drag, startPoint x: 584, startPoint y: 245, endPoint x: 524, endPoint y: 193, distance: 79.3
click at [584, 245] on p "21" at bounding box center [585, 243] width 8 height 10
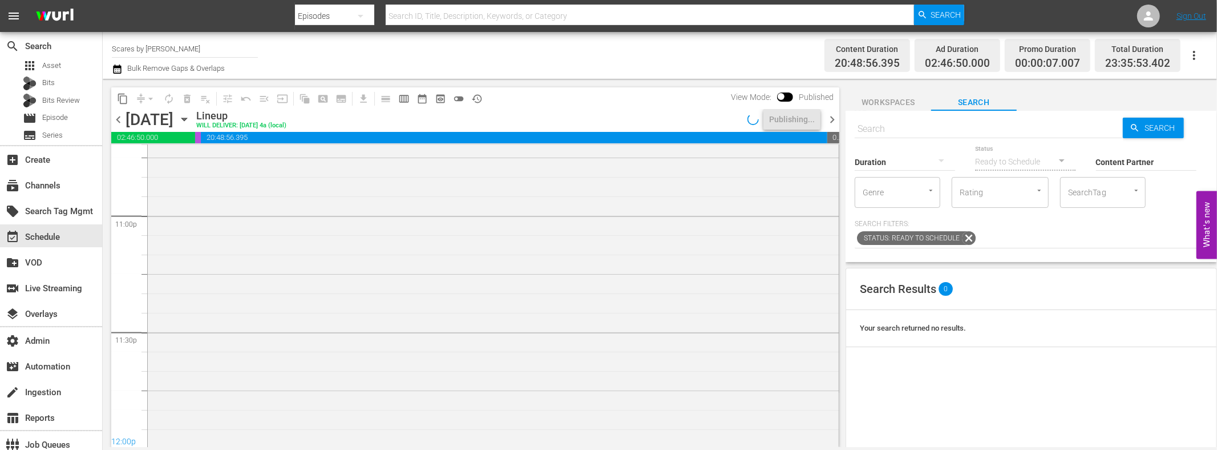
scroll to position [5338, 0]
